Goal: Task Accomplishment & Management: Use online tool/utility

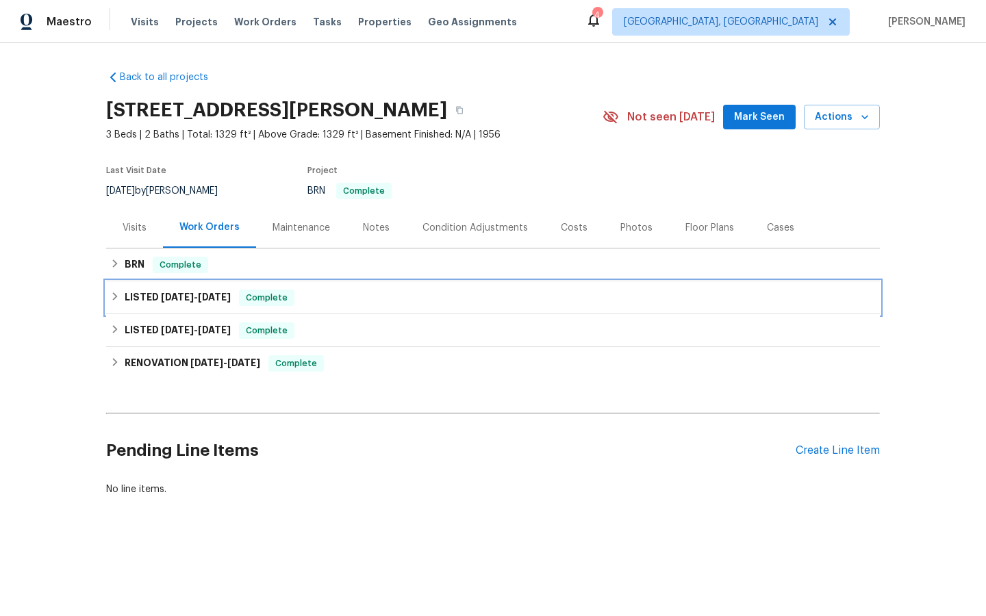
click at [277, 300] on span "Complete" at bounding box center [266, 298] width 53 height 14
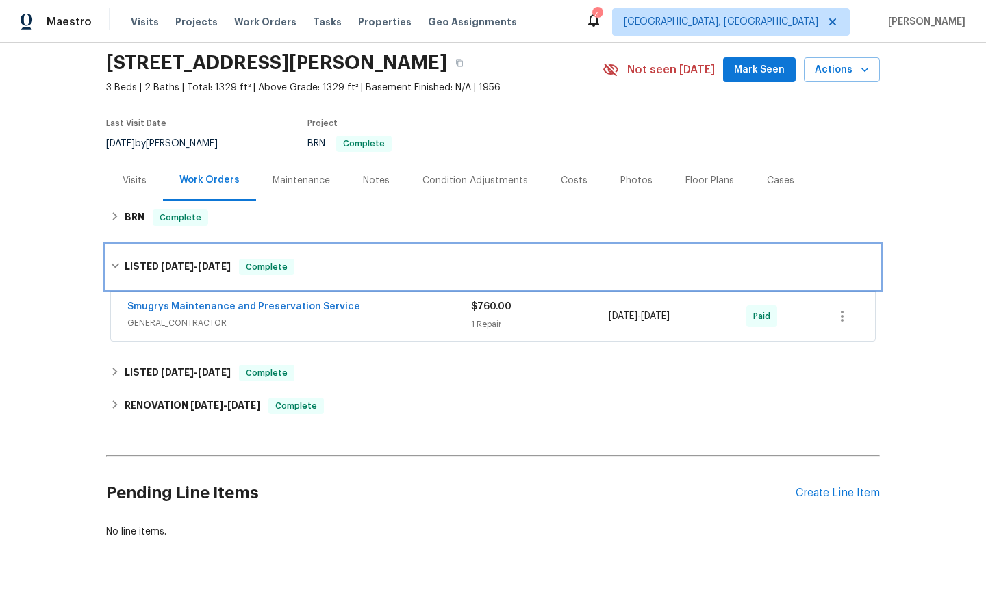
scroll to position [51, 0]
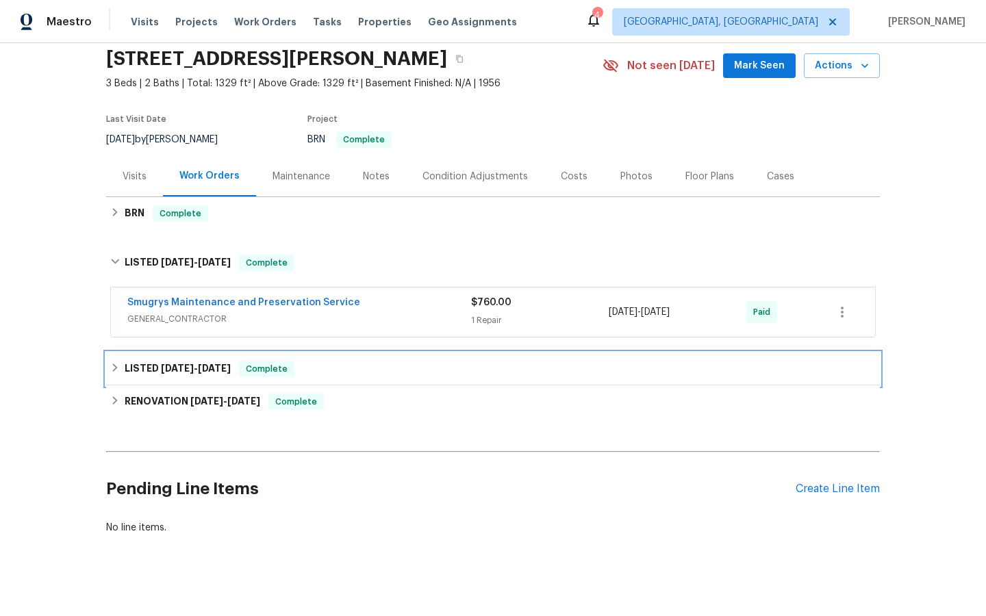
click at [264, 372] on span "Complete" at bounding box center [266, 369] width 53 height 14
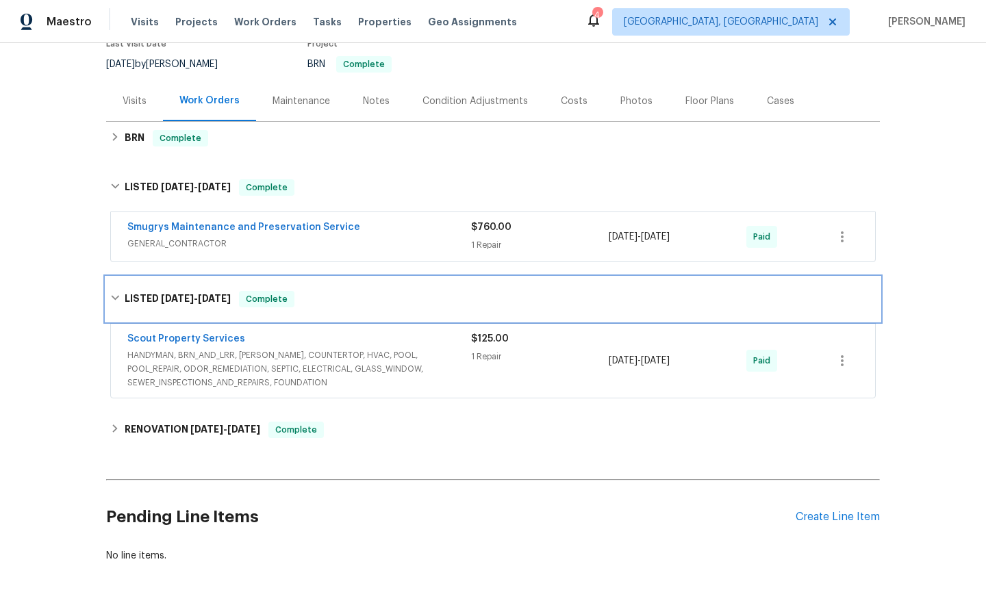
scroll to position [129, 0]
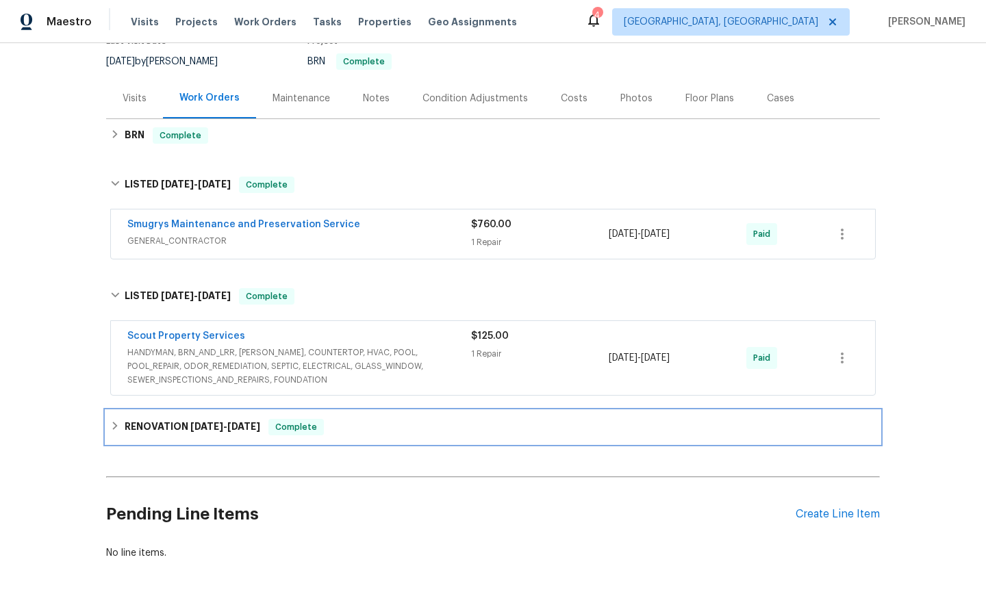
click at [295, 429] on span "Complete" at bounding box center [296, 427] width 53 height 14
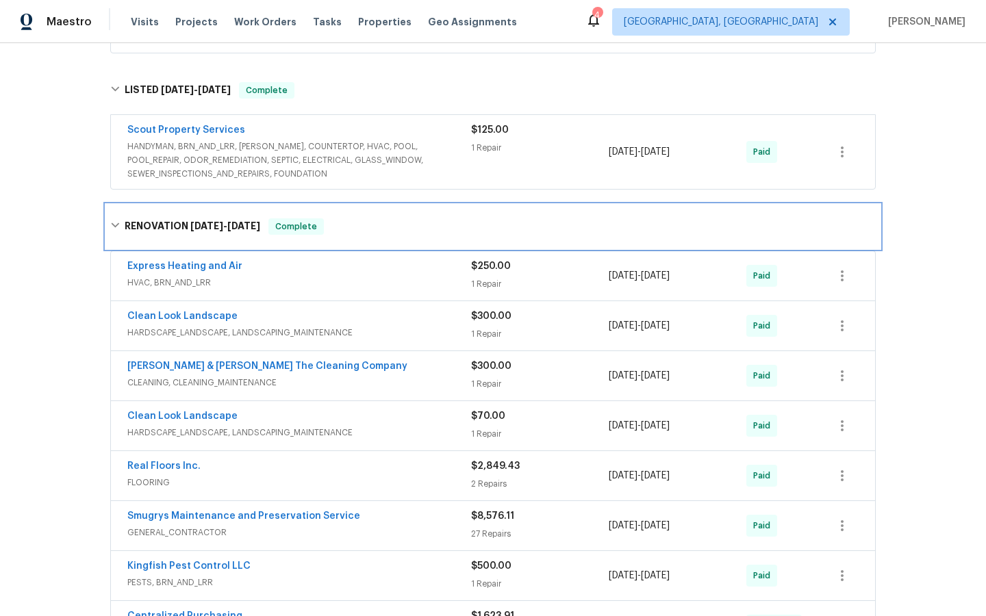
scroll to position [337, 0]
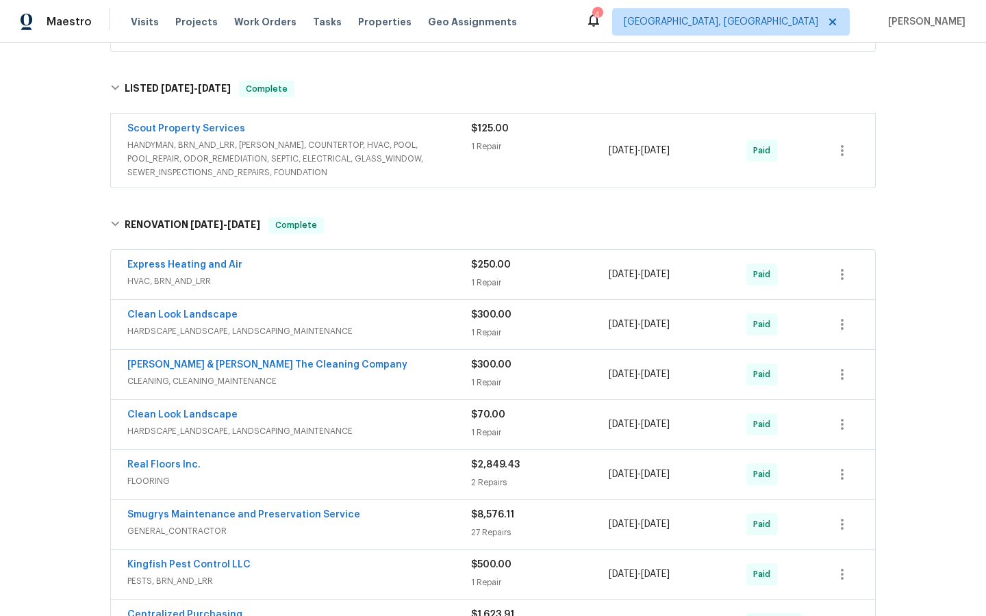
click at [159, 459] on span "Real Floors Inc." at bounding box center [163, 465] width 73 height 14
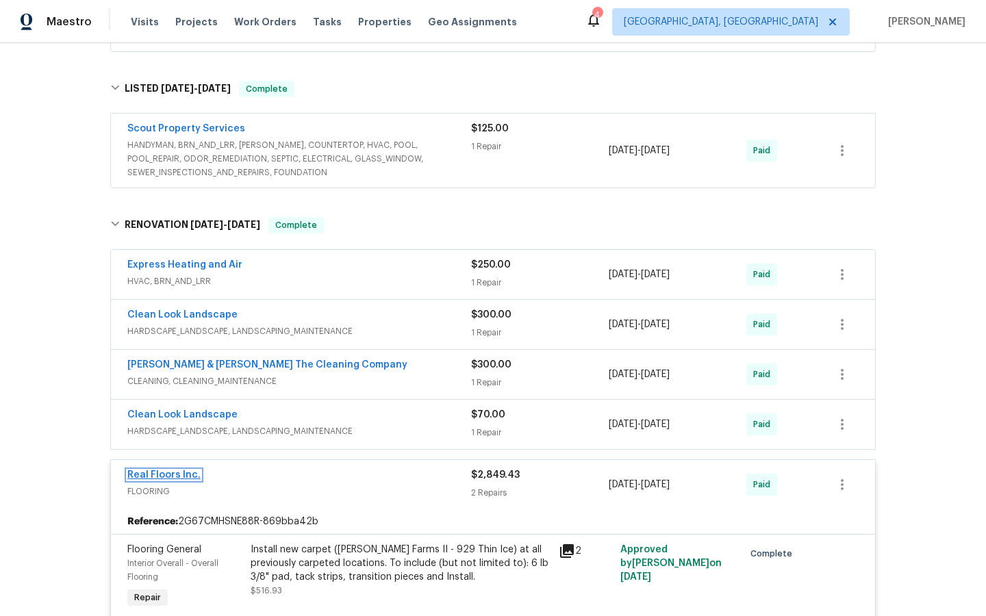
click at [172, 478] on link "Real Floors Inc." at bounding box center [163, 475] width 73 height 10
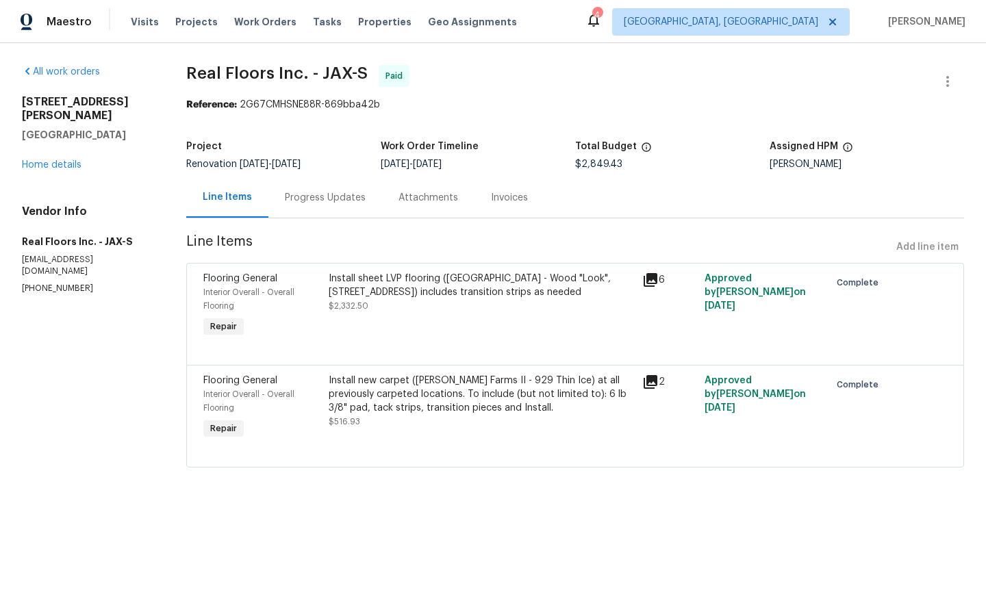
click at [656, 280] on icon at bounding box center [650, 280] width 14 height 14
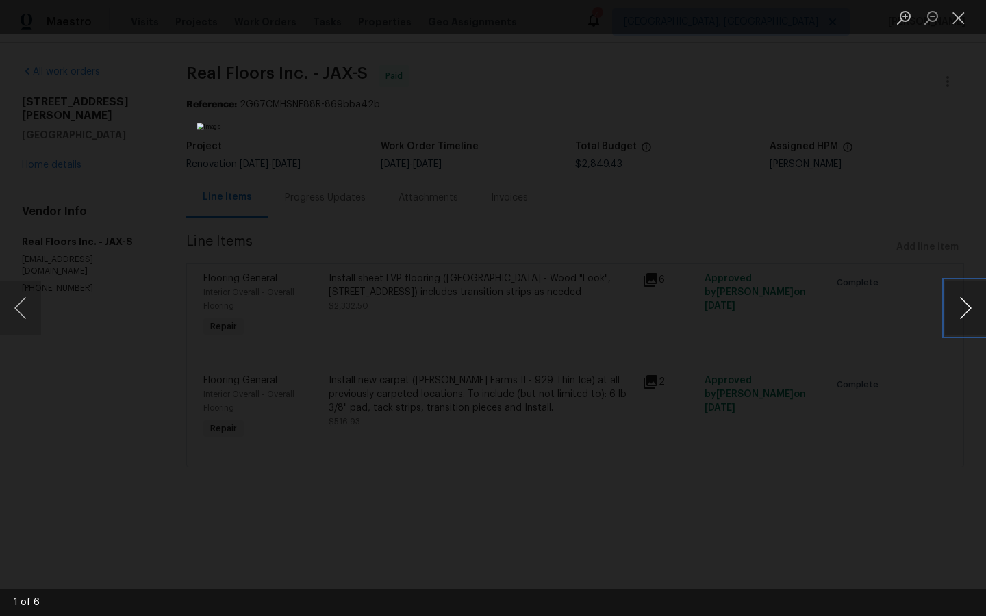
click at [957, 311] on button "Next image" at bounding box center [964, 308] width 41 height 55
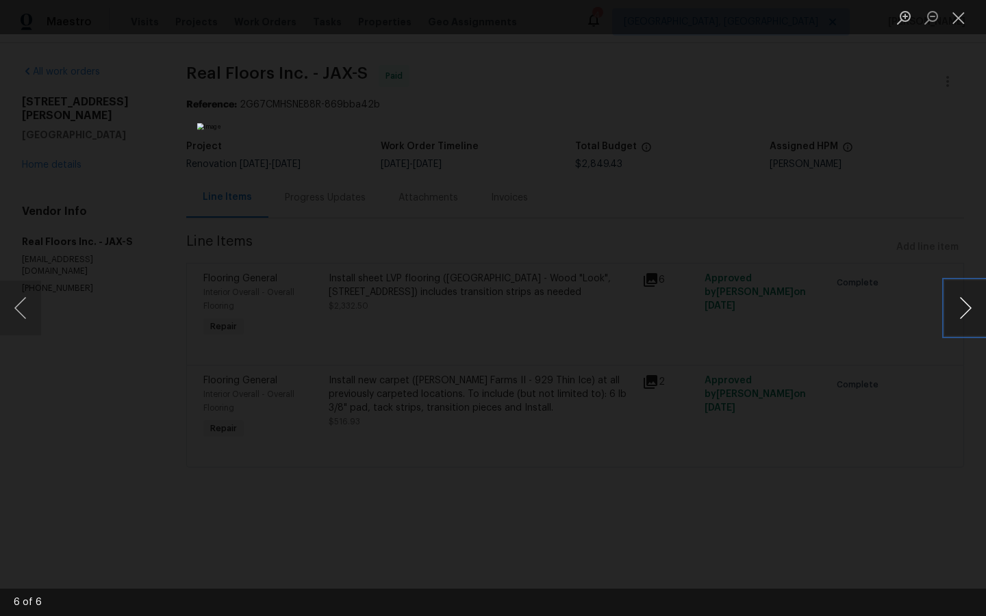
click at [957, 311] on button "Next image" at bounding box center [964, 308] width 41 height 55
click at [844, 426] on div "Lightbox" at bounding box center [493, 308] width 986 height 616
